Goal: Information Seeking & Learning: Check status

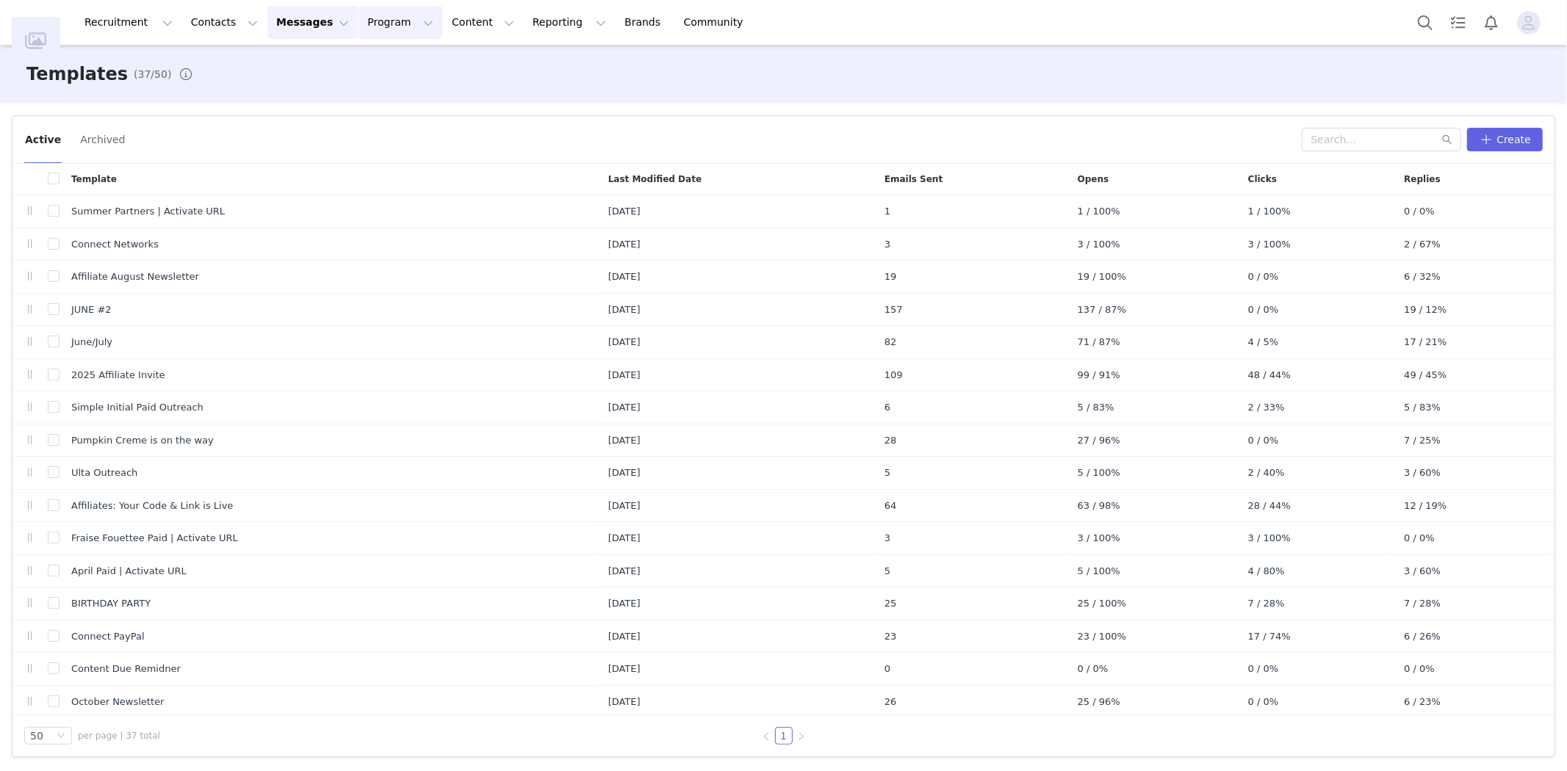
click at [358, 11] on button "Program Program" at bounding box center [400, 22] width 84 height 33
click at [372, 56] on link "Activations" at bounding box center [380, 64] width 116 height 27
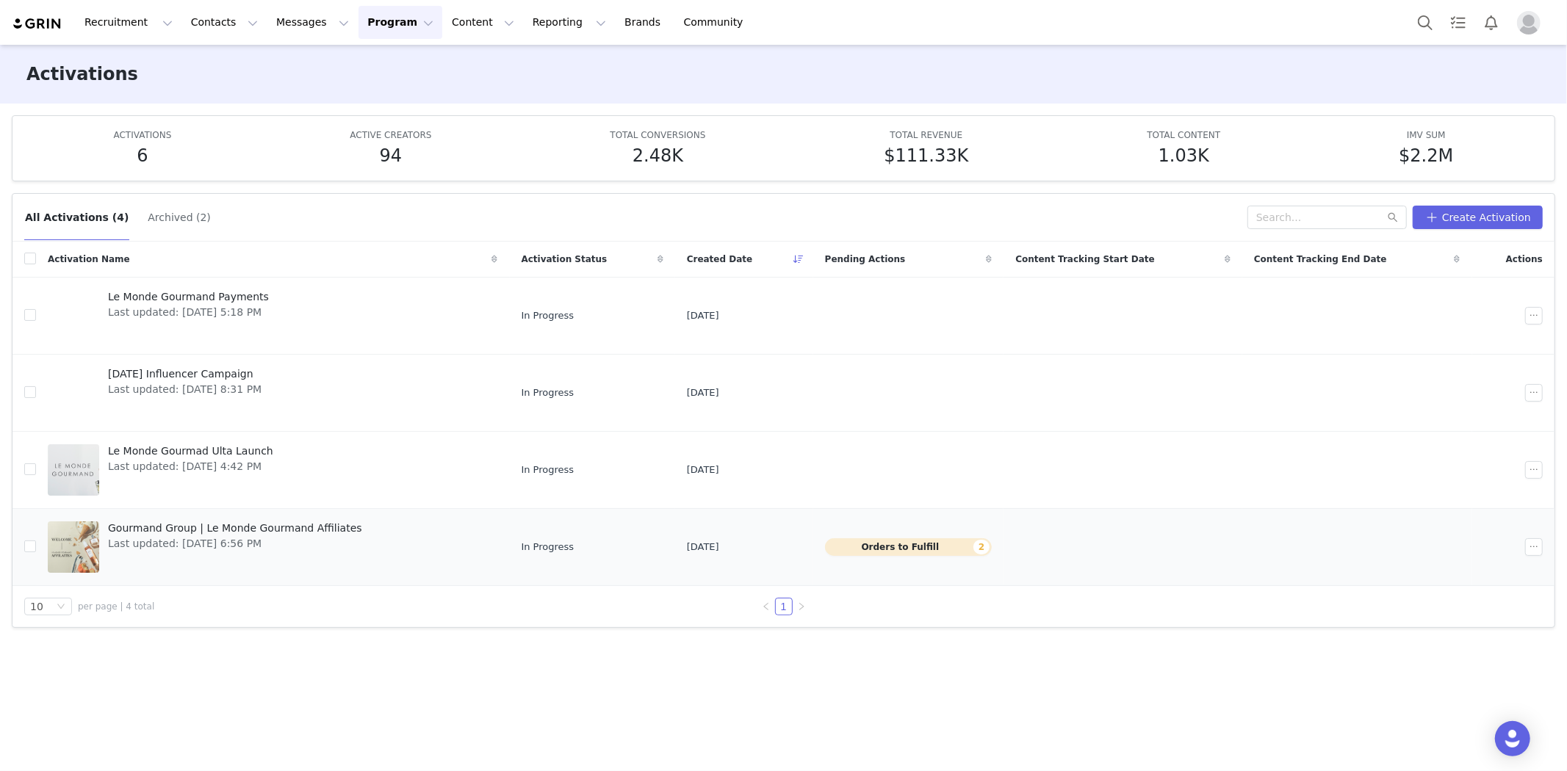
click at [290, 533] on span "Gourmand Group | Le Monde Gourmand Affiliates" at bounding box center [235, 528] width 254 height 15
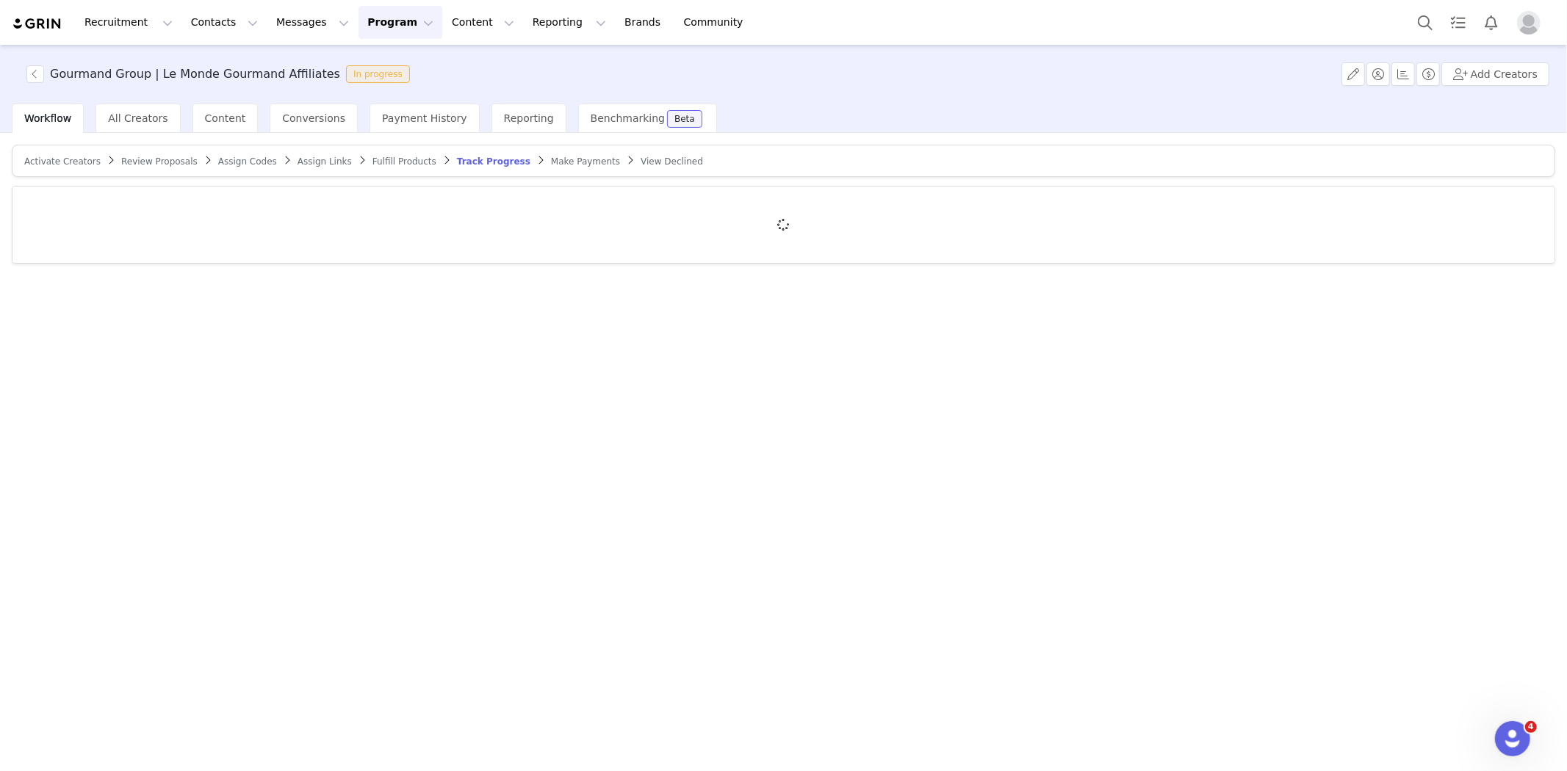
click at [231, 160] on span "Assign Codes" at bounding box center [247, 161] width 59 height 10
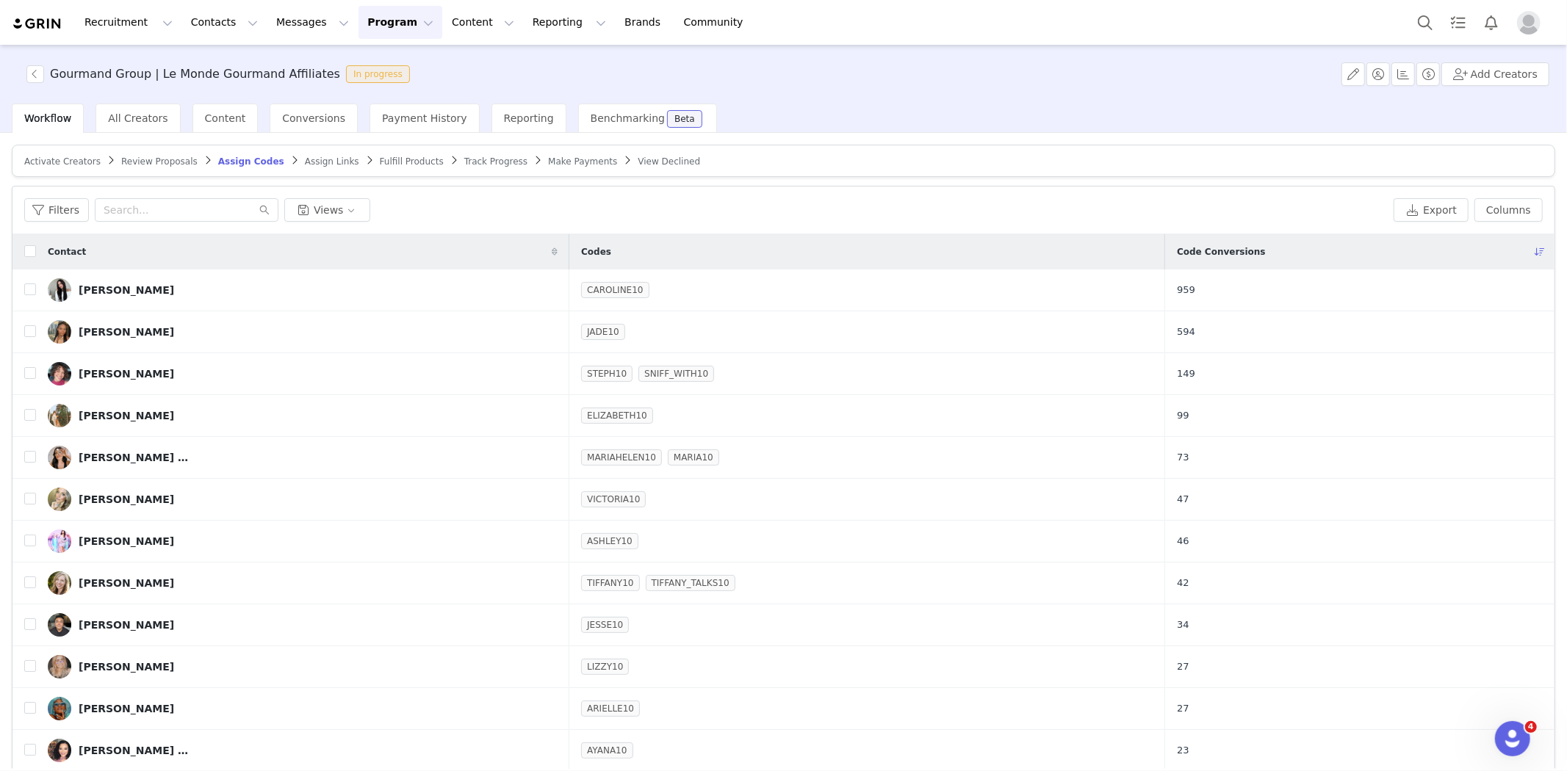
click at [364, 152] on article "Activate Creators Review Proposals Assign Codes Assign Links Fulfill Products T…" at bounding box center [783, 161] width 1543 height 32
click at [380, 162] on span "Fulfill Products" at bounding box center [412, 161] width 64 height 10
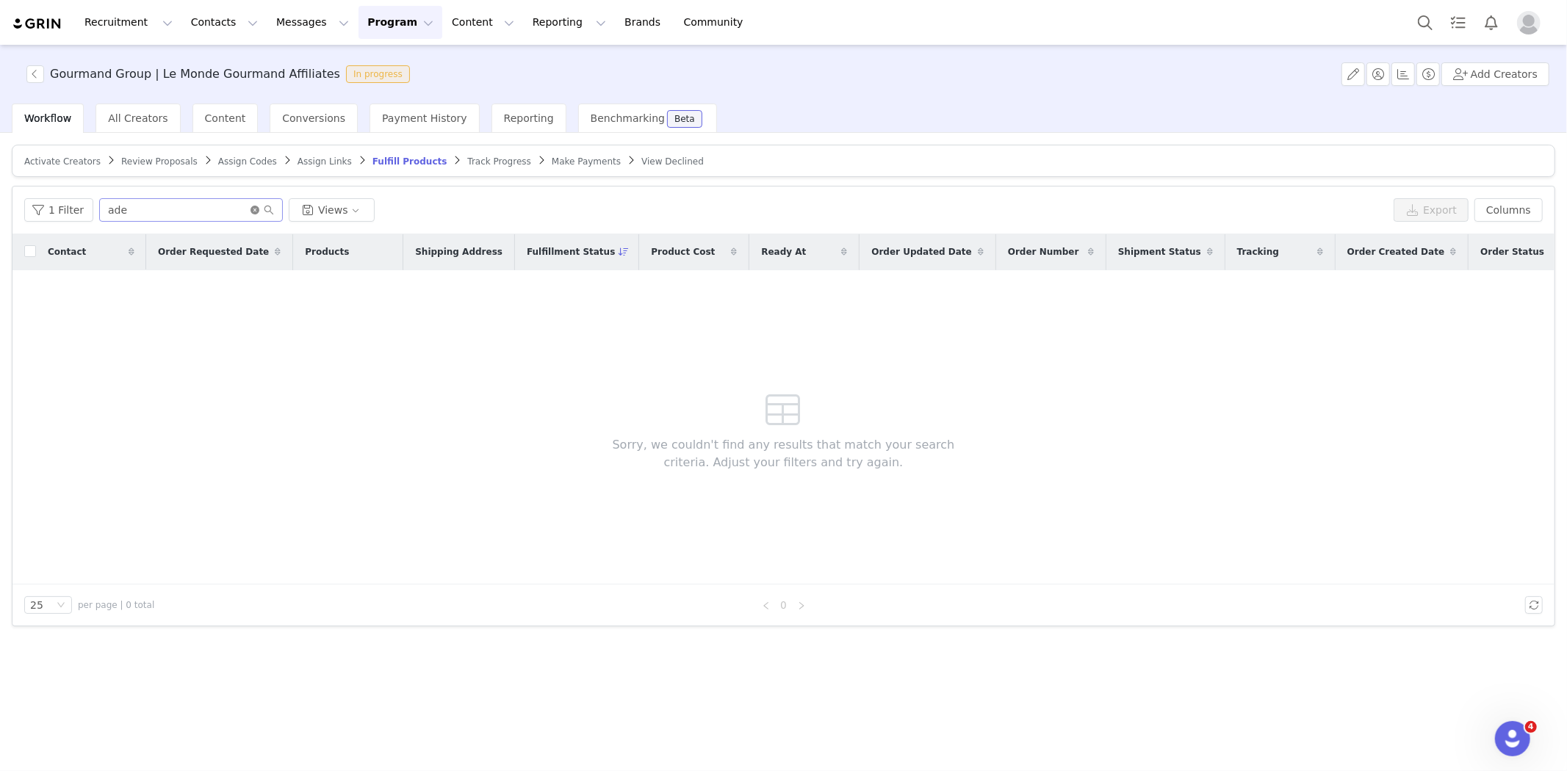
click at [250, 209] on icon "icon: close-circle" at bounding box center [254, 210] width 9 height 9
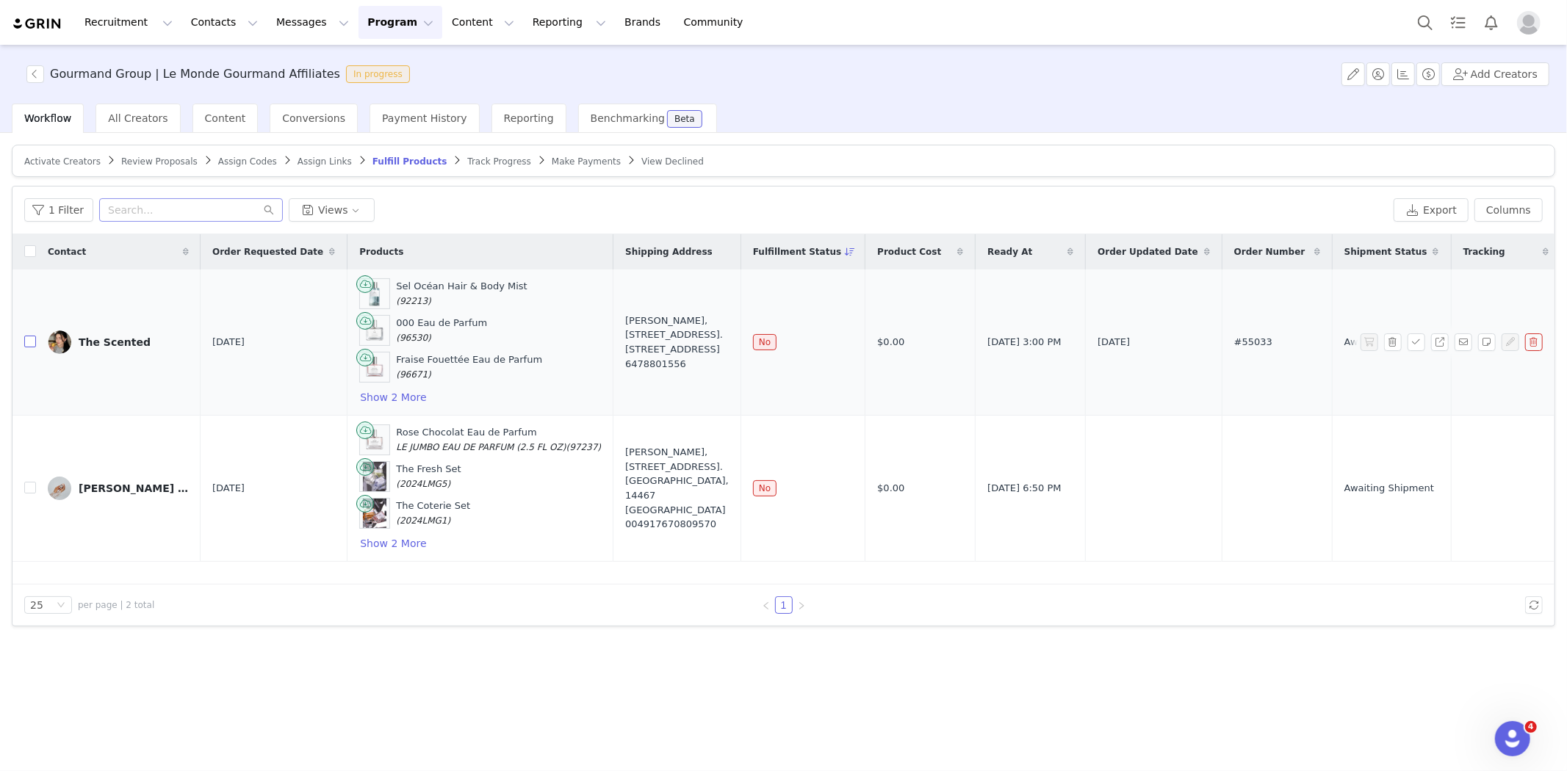
click at [34, 335] on label at bounding box center [30, 342] width 12 height 15
click at [34, 336] on input "checkbox" at bounding box center [30, 342] width 12 height 12
checkbox input "true"
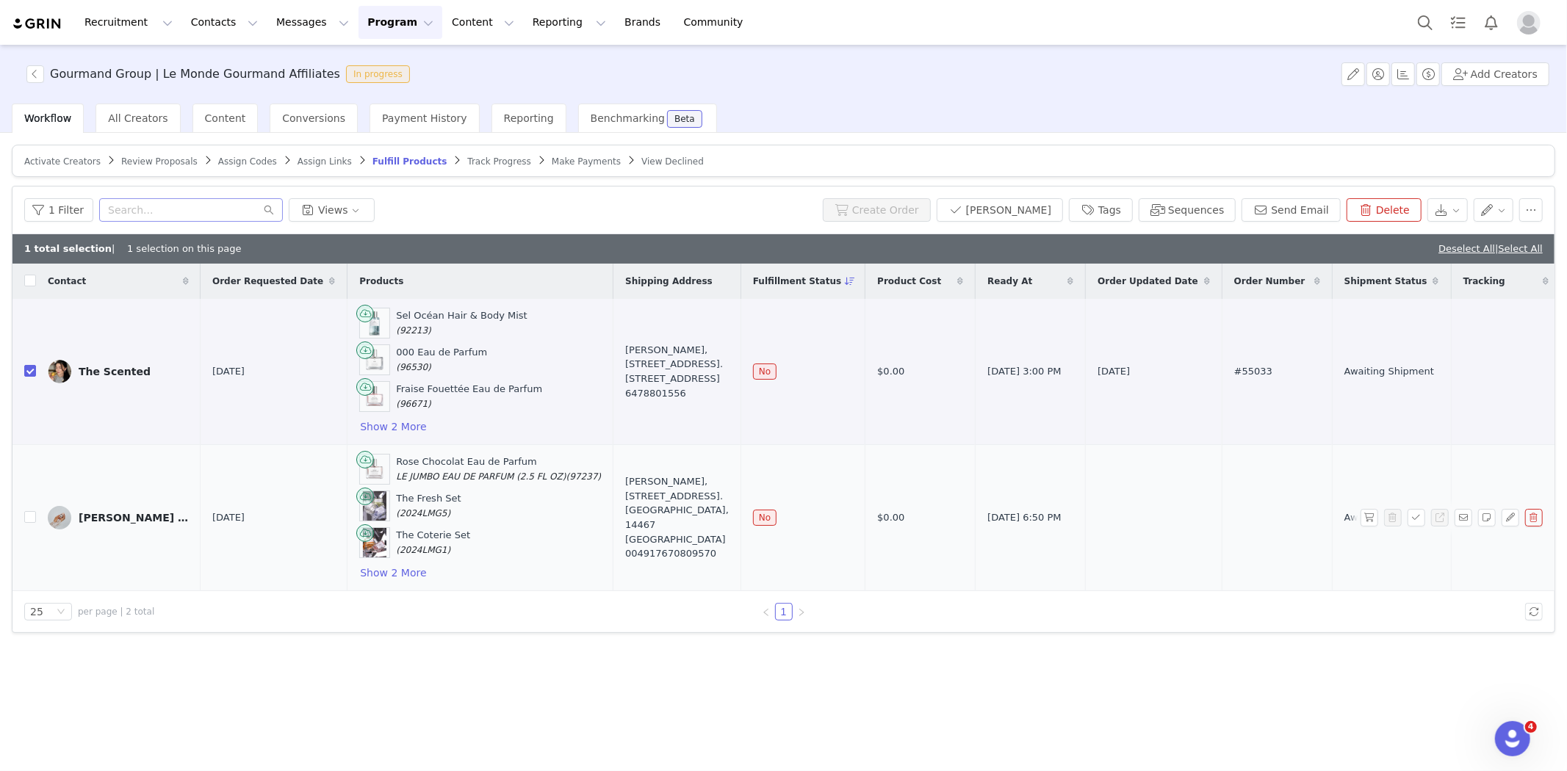
click at [39, 515] on td "[PERSON_NAME] MyScentBouquet" at bounding box center [118, 518] width 165 height 146
click at [31, 516] on input "checkbox" at bounding box center [30, 517] width 12 height 12
checkbox input "true"
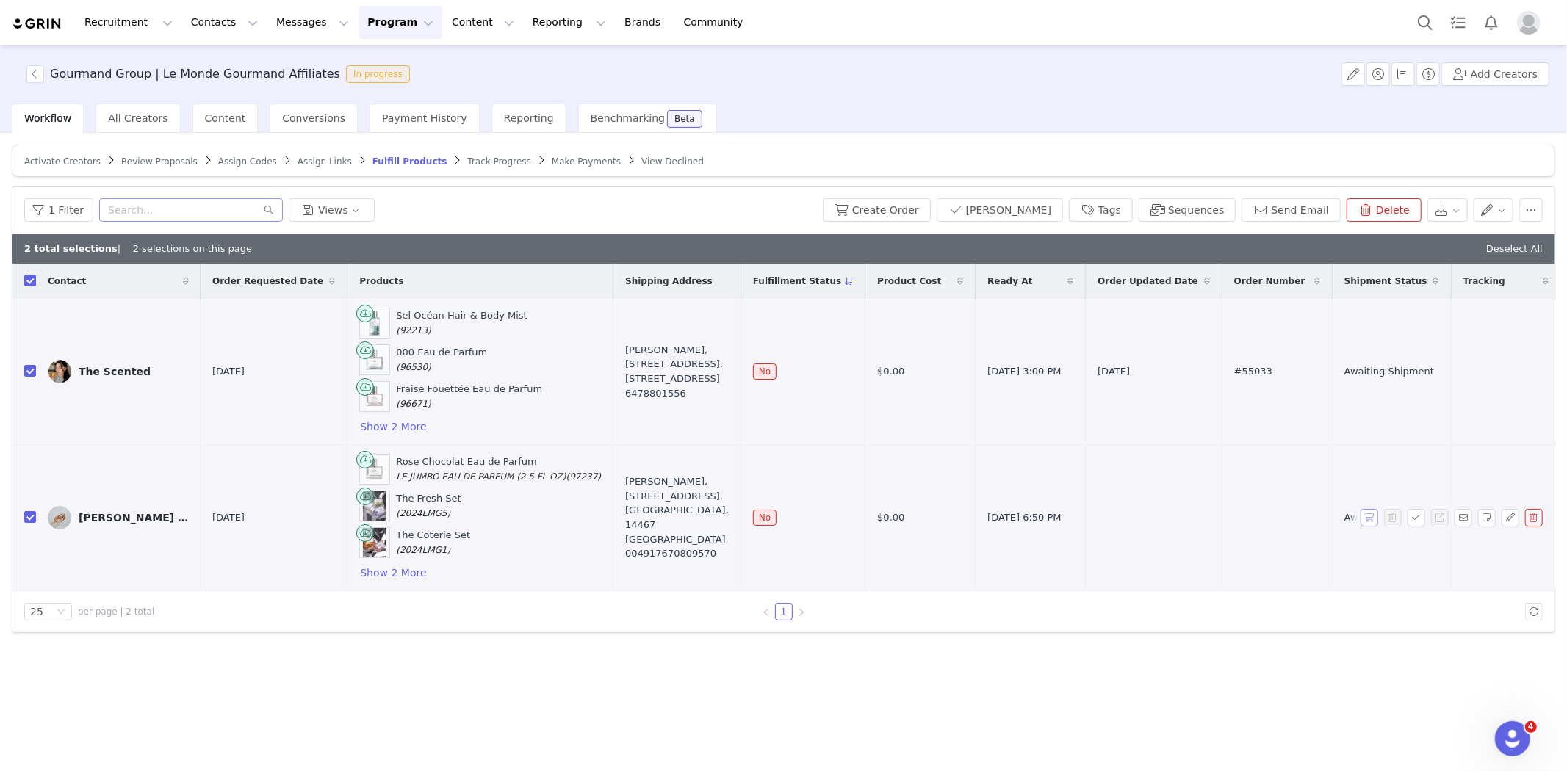
click at [1368, 523] on button "button" at bounding box center [1369, 518] width 18 height 18
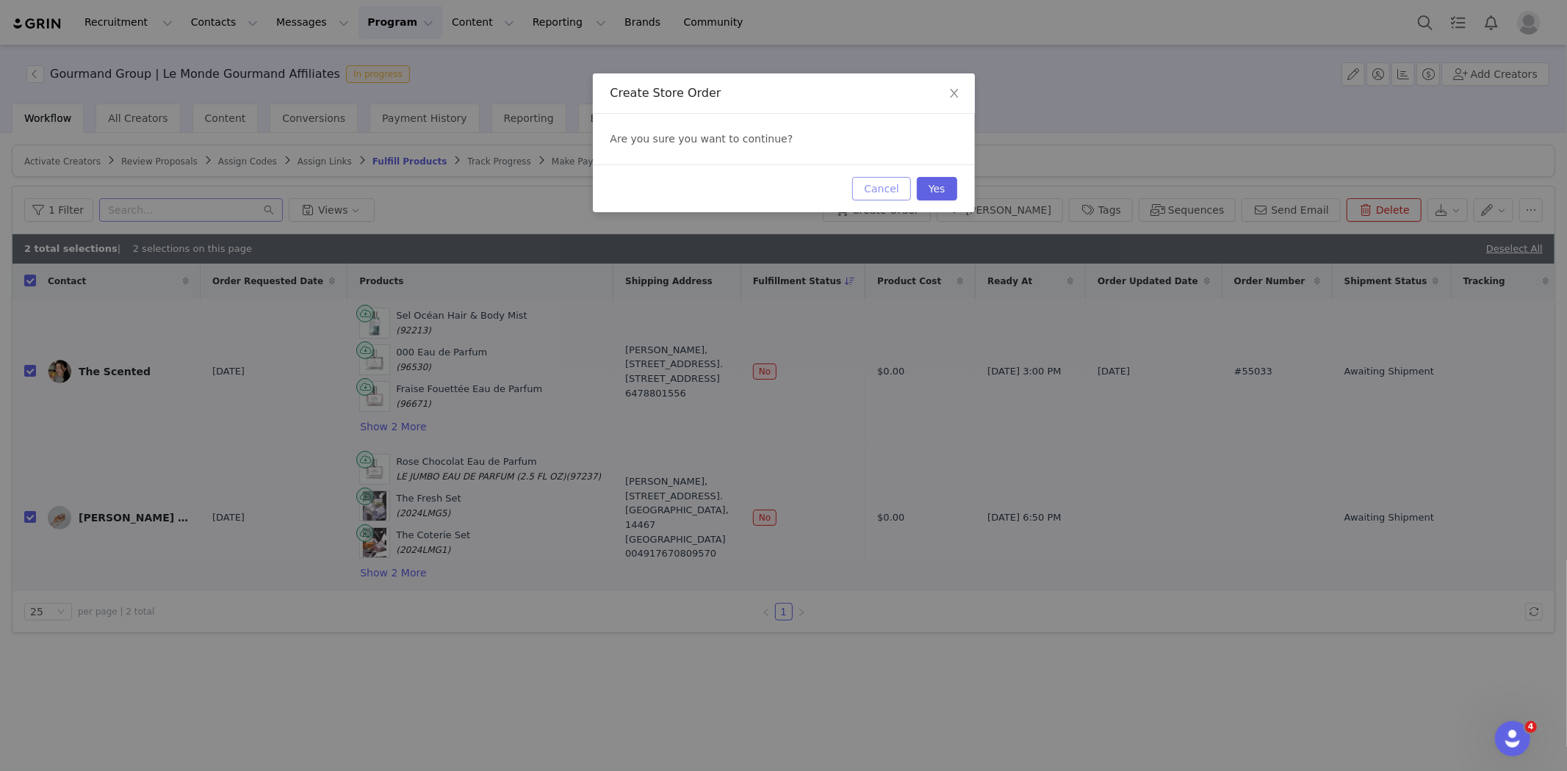
click at [910, 194] on button "Cancel" at bounding box center [881, 189] width 58 height 24
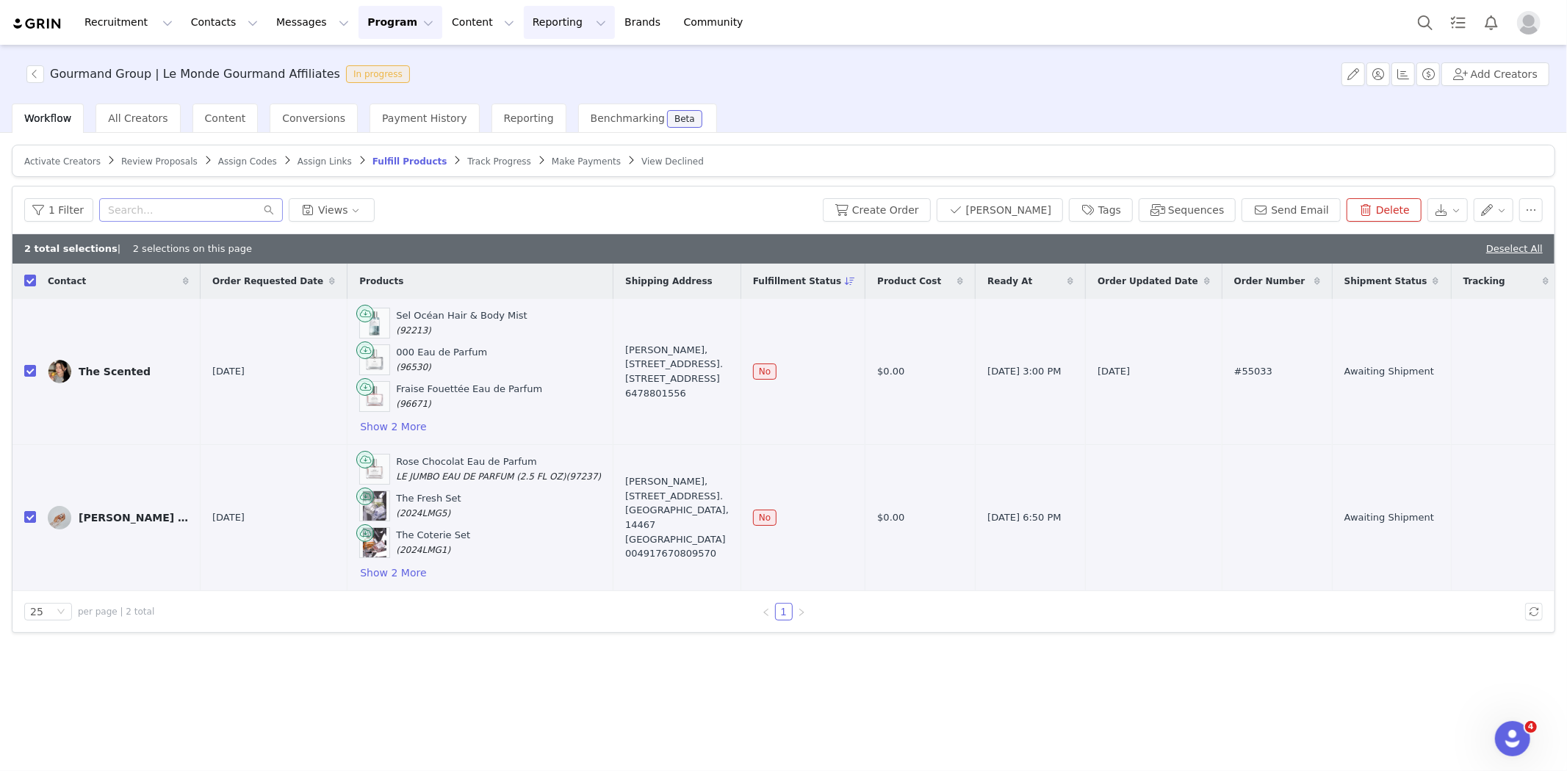
click at [541, 22] on button "Reporting Reporting" at bounding box center [569, 22] width 91 height 33
click at [507, 115] on span "Reporting" at bounding box center [529, 118] width 50 height 12
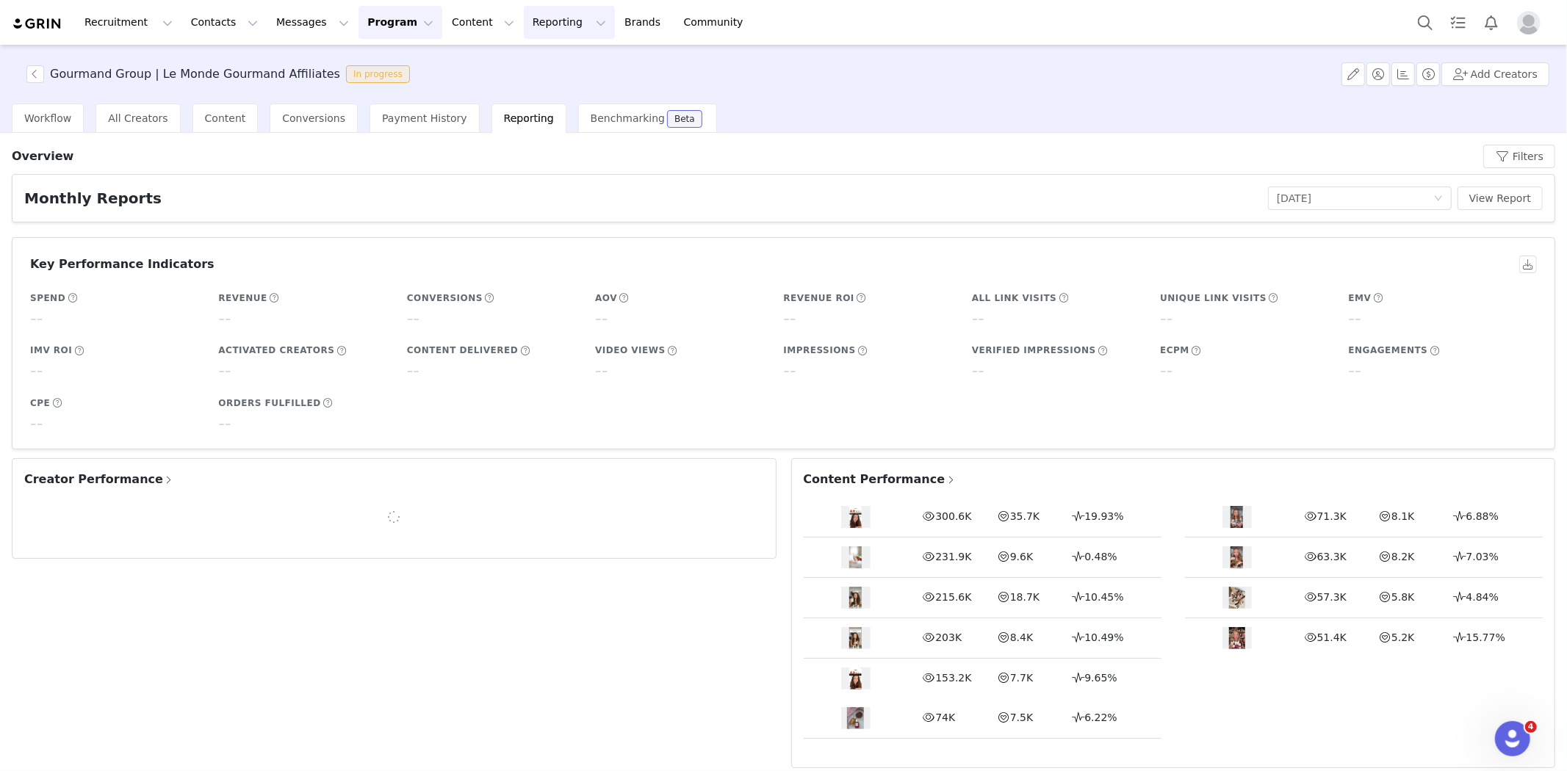
click at [530, 25] on button "Reporting Reporting" at bounding box center [569, 22] width 91 height 33
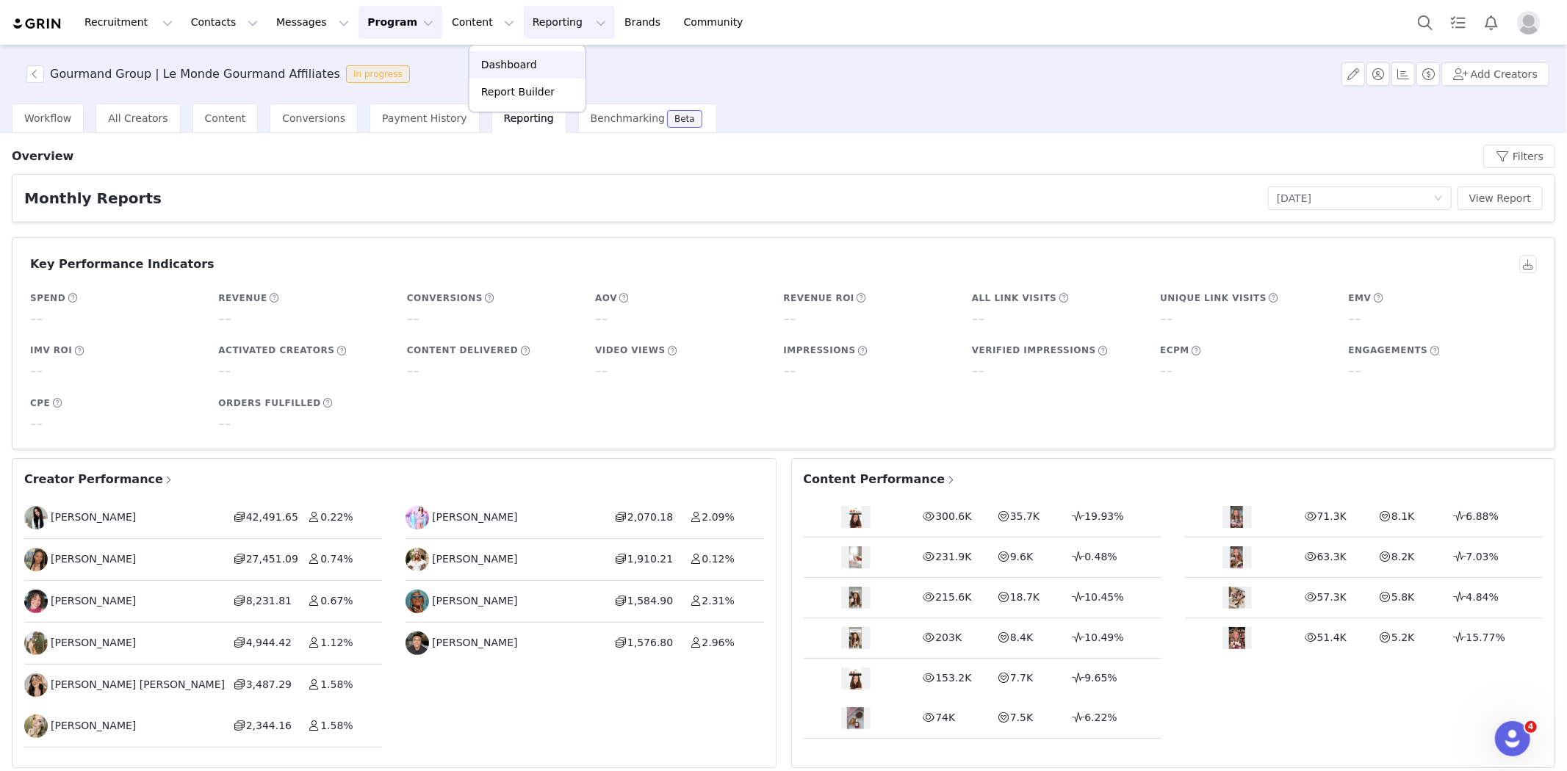
click at [534, 55] on link "Dashboard" at bounding box center [527, 64] width 116 height 27
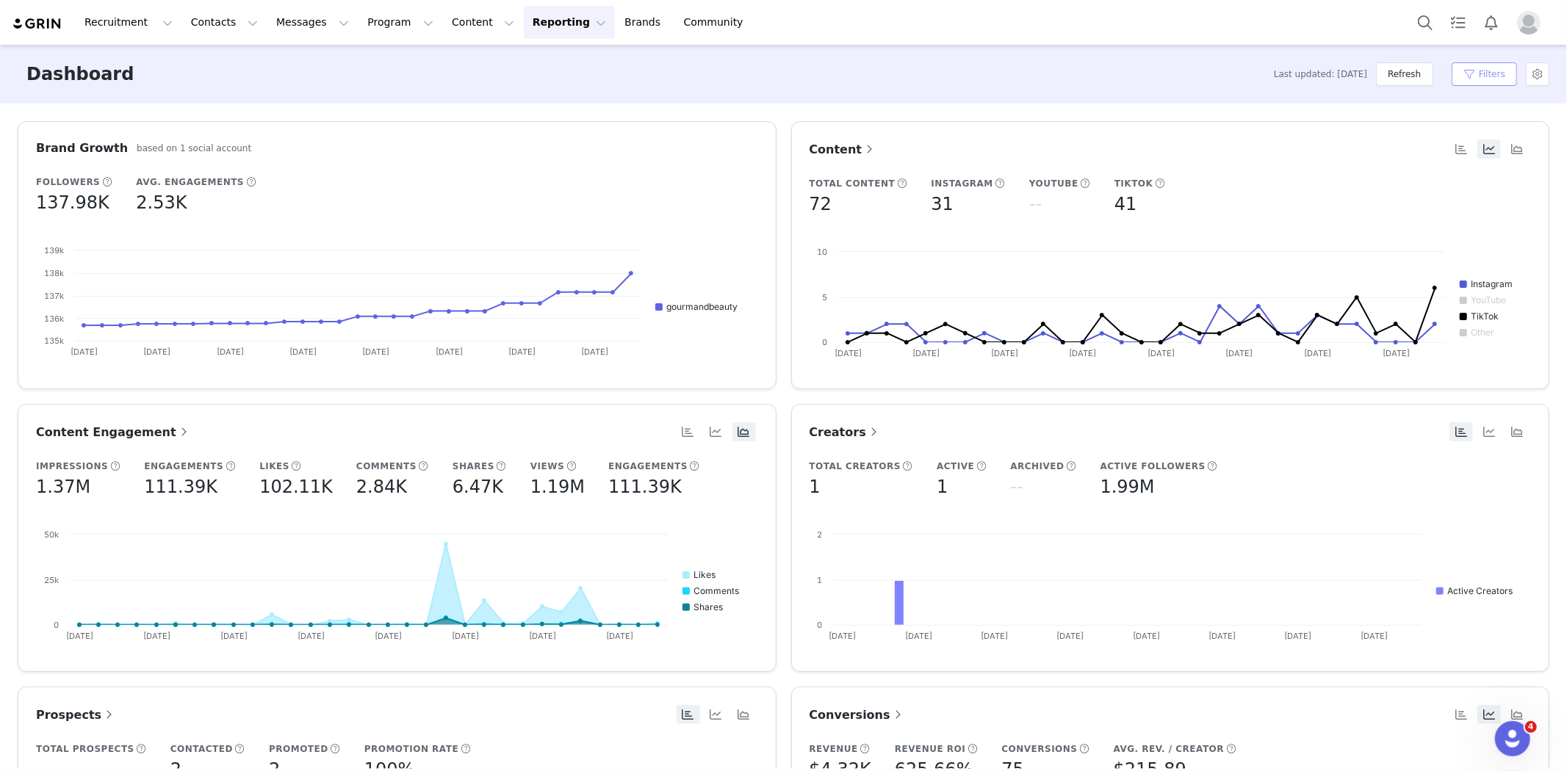
click at [1487, 79] on button "Filters" at bounding box center [1483, 74] width 65 height 24
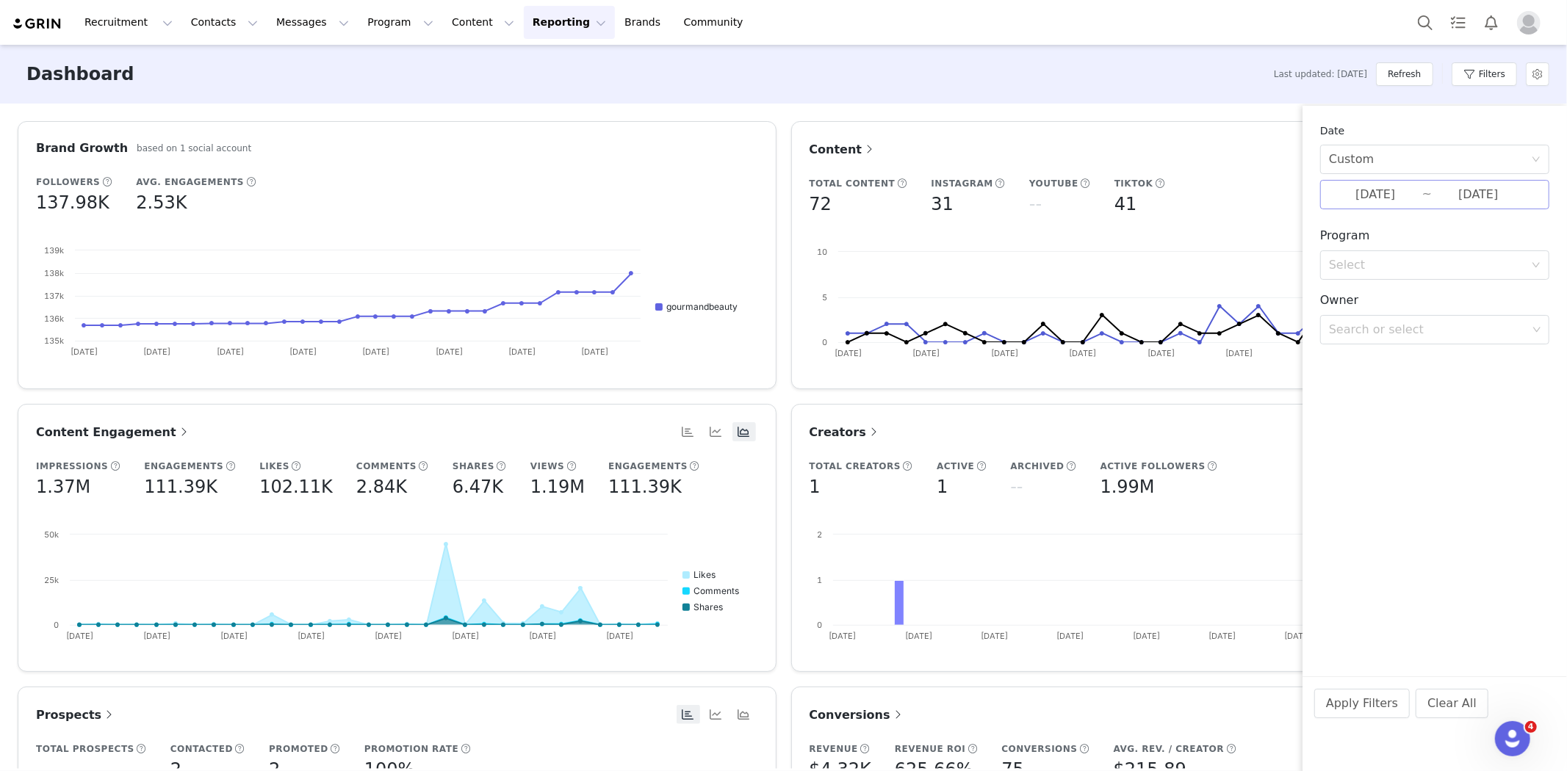
click at [1340, 203] on input "[DATE]" at bounding box center [1375, 194] width 93 height 19
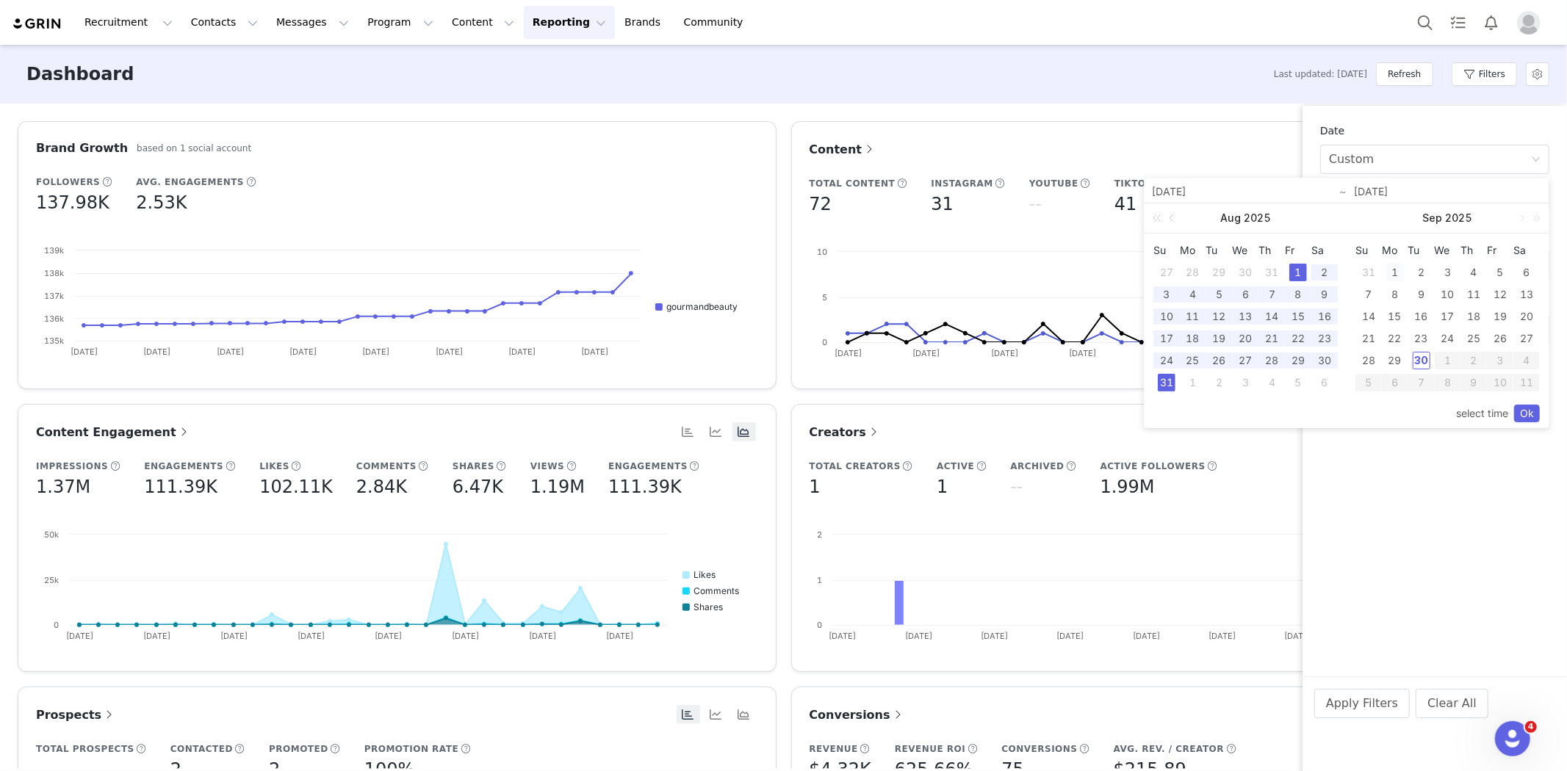
click at [1394, 265] on div "1" at bounding box center [1395, 273] width 18 height 18
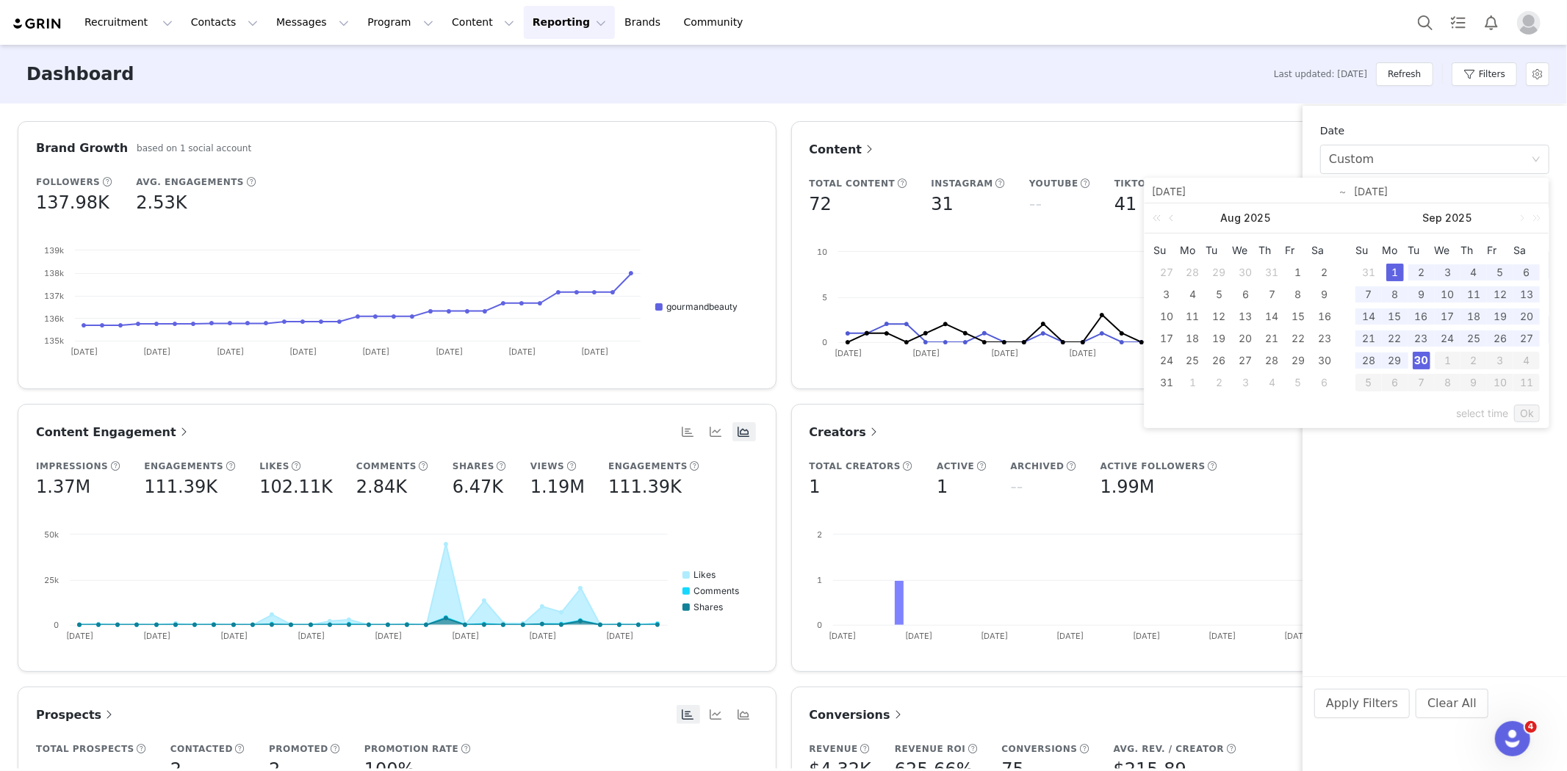
click at [1415, 364] on div "30" at bounding box center [1421, 361] width 18 height 18
type input "[DATE]"
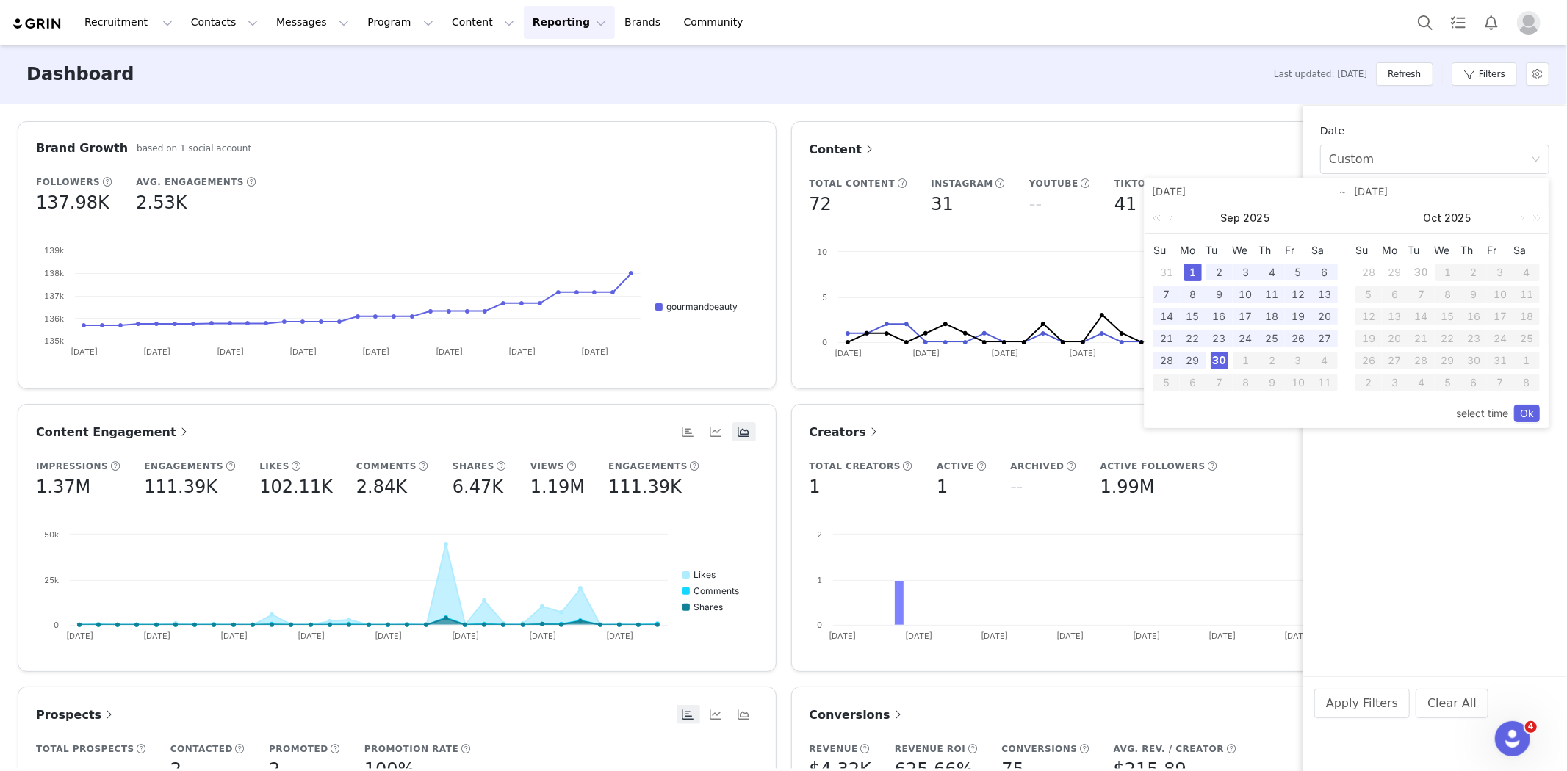
click at [1530, 427] on div "select time Ok" at bounding box center [1346, 414] width 386 height 28
click at [1526, 412] on link "Ok" at bounding box center [1527, 414] width 26 height 18
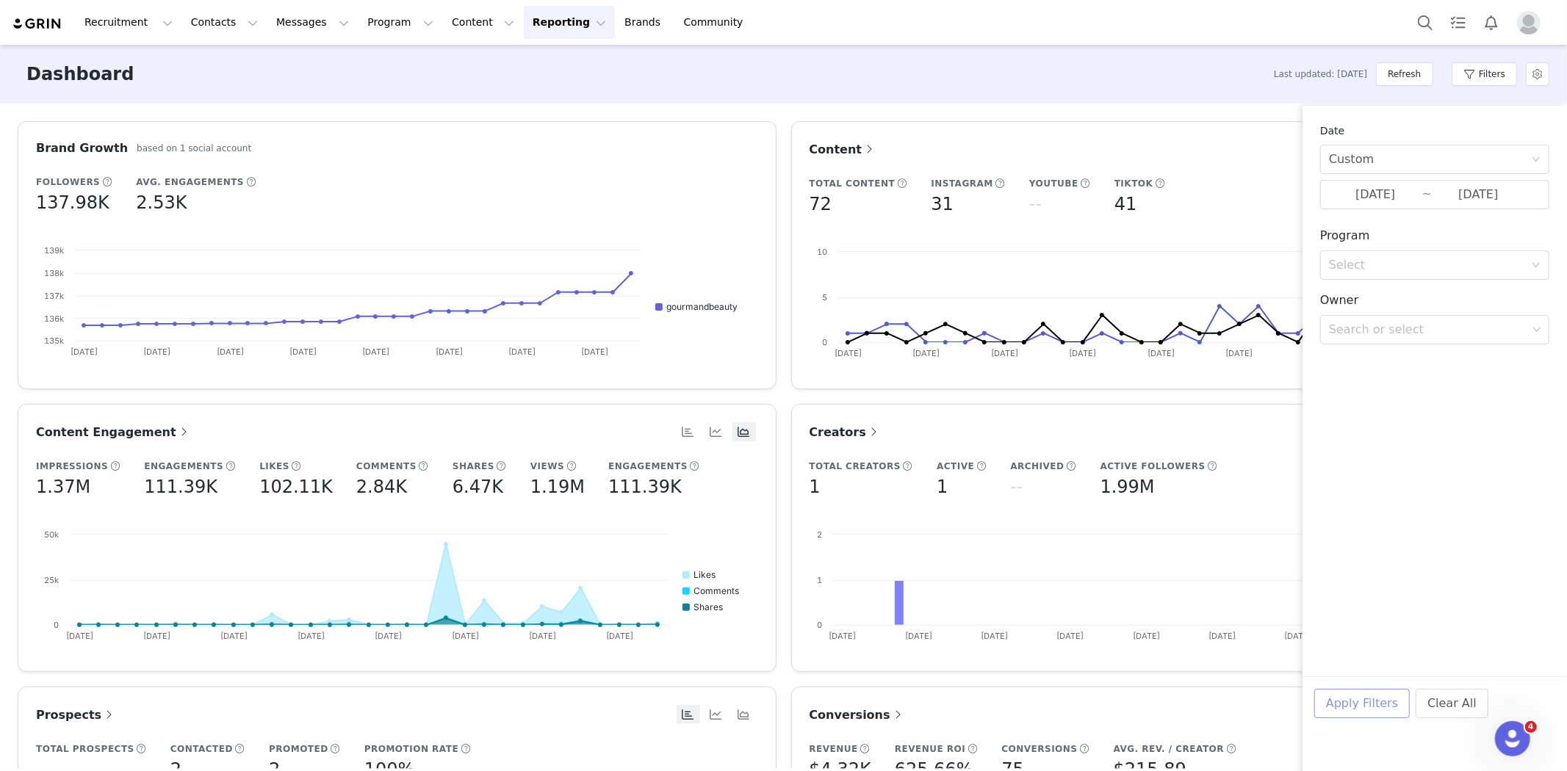
click at [1355, 699] on button "Apply Filters" at bounding box center [1361, 703] width 95 height 29
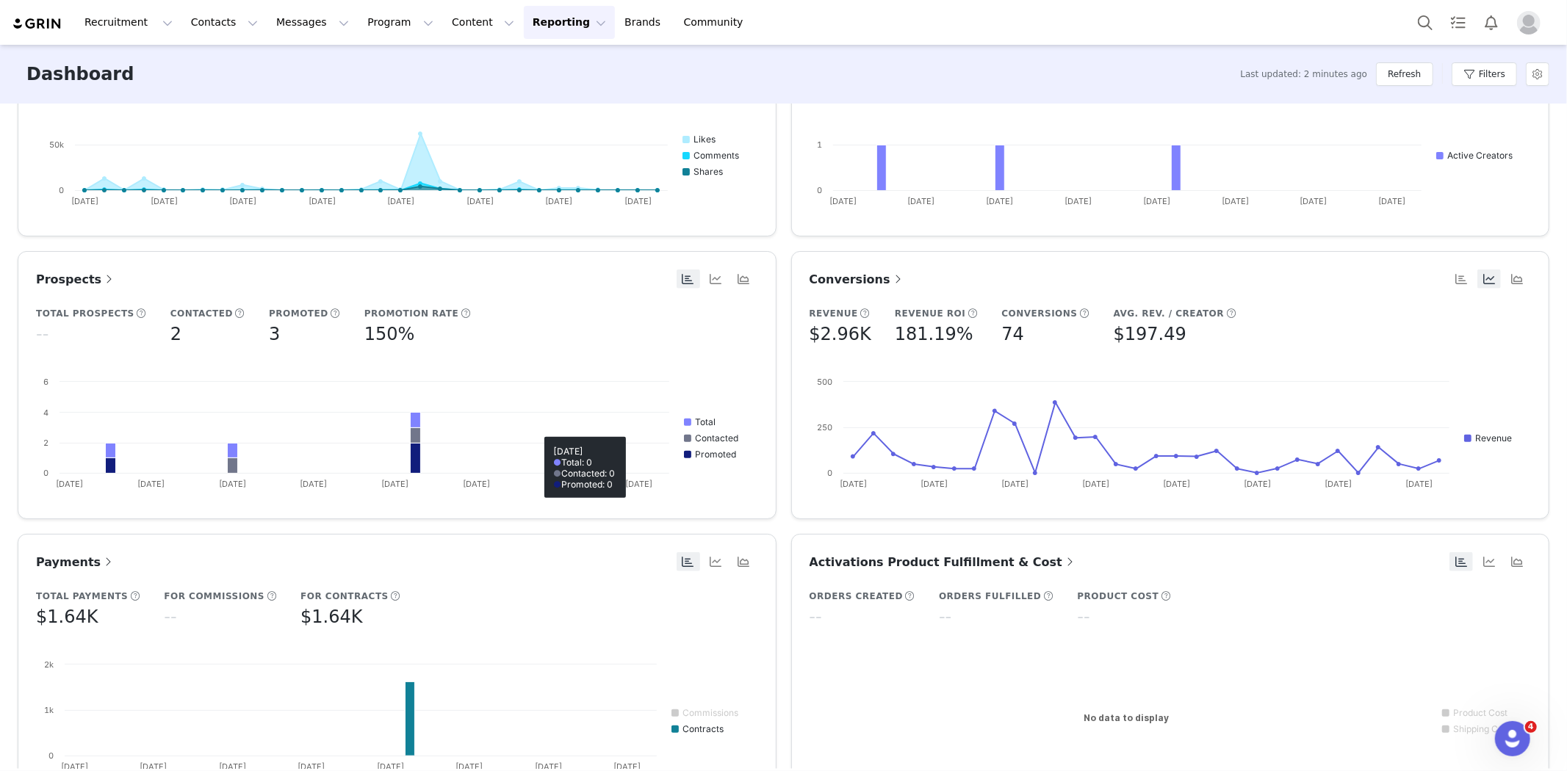
scroll to position [501, 0]
